Goal: Task Accomplishment & Management: Complete application form

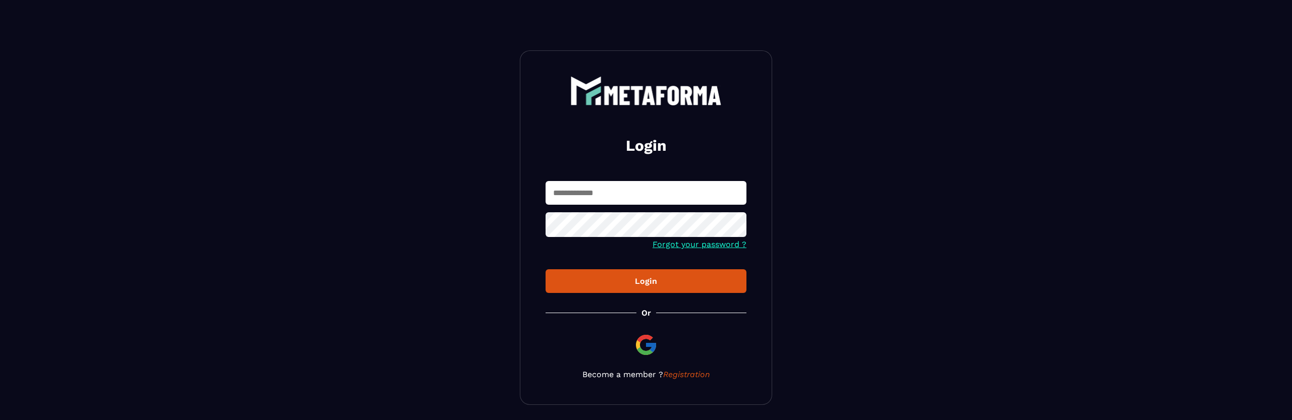
click at [605, 196] on input "text" at bounding box center [646, 193] width 201 height 24
click at [624, 196] on input "text" at bounding box center [646, 193] width 201 height 24
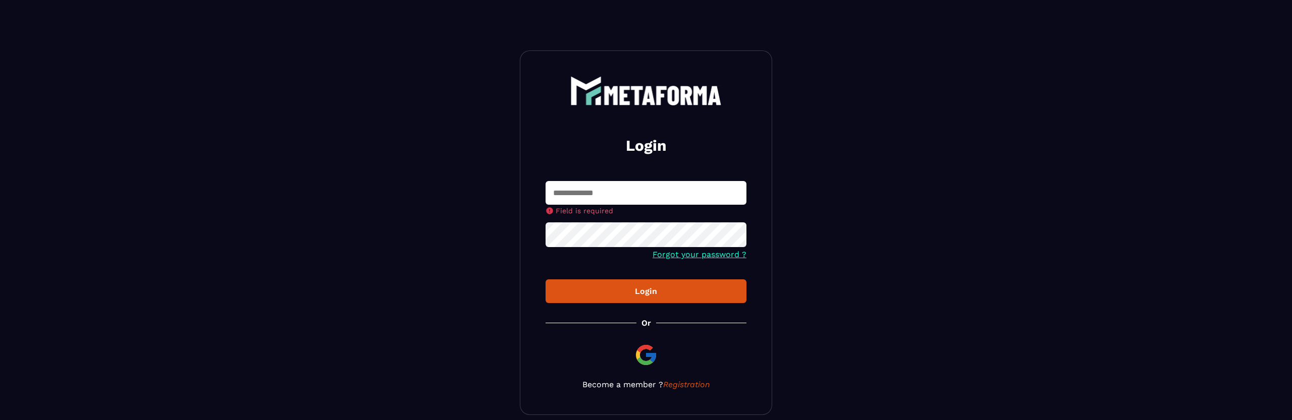
type input "**********"
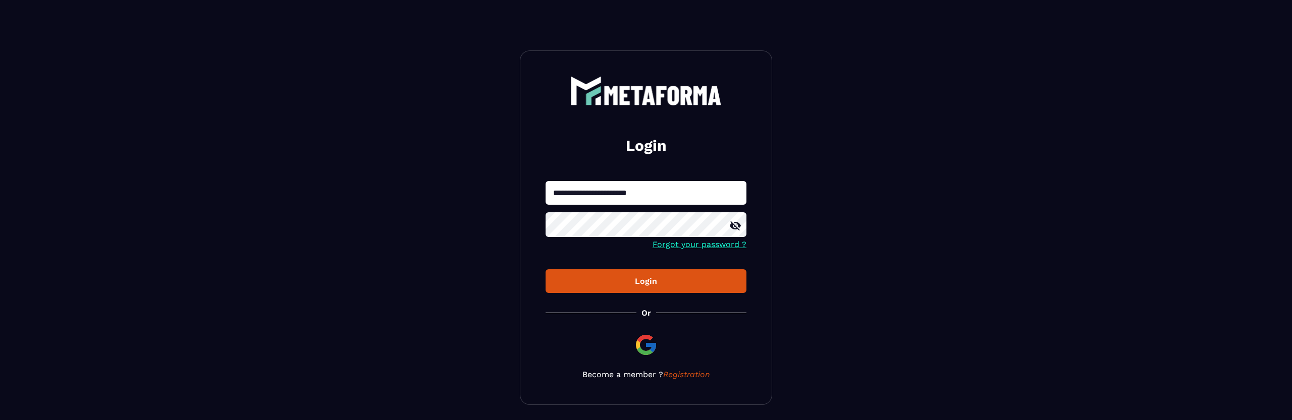
click at [665, 284] on div "Login" at bounding box center [646, 282] width 185 height 10
